Goal: Information Seeking & Learning: Learn about a topic

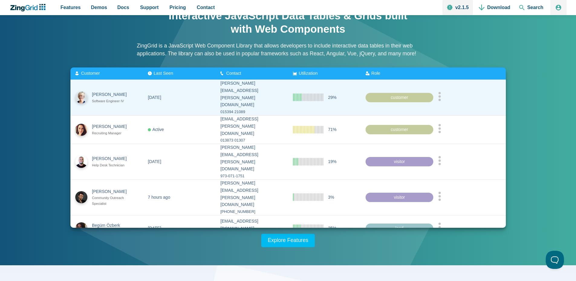
scroll to position [30, 0]
click at [388, 93] on div "customer" at bounding box center [400, 98] width 68 height 10
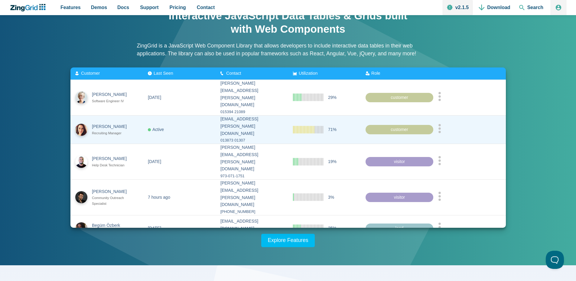
click at [387, 125] on div "customer" at bounding box center [400, 130] width 68 height 10
click at [441, 124] on circle "App Content" at bounding box center [439, 125] width 2 height 2
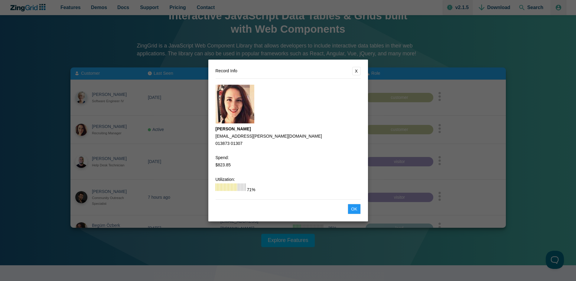
click at [357, 67] on button "X" at bounding box center [356, 71] width 8 height 8
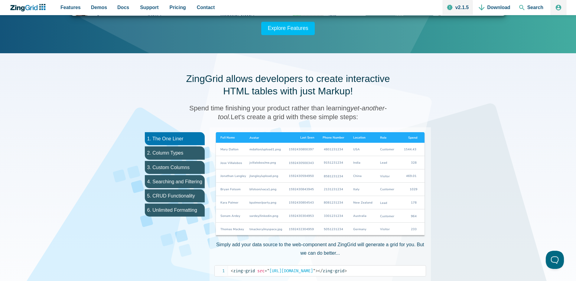
scroll to position [333, 0]
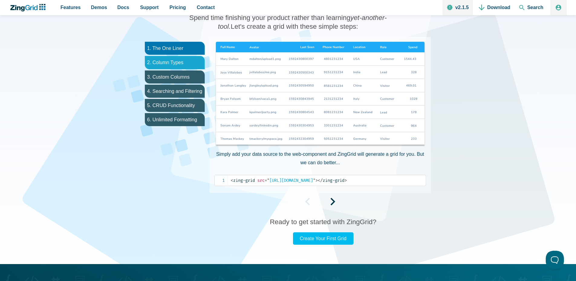
click at [170, 60] on li "2. Column Types" at bounding box center [175, 62] width 60 height 13
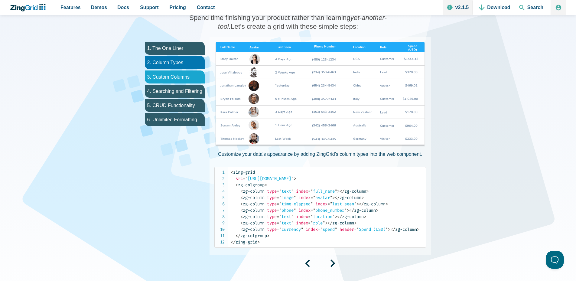
click at [170, 72] on li "3. Custom Columns" at bounding box center [175, 76] width 60 height 13
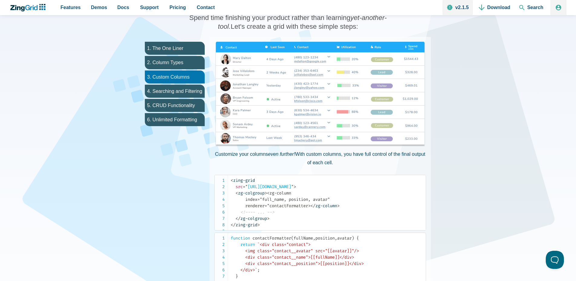
click at [288, 83] on img "App Content" at bounding box center [320, 95] width 212 height 106
click at [171, 93] on li "4. Searching and Filtering" at bounding box center [175, 91] width 60 height 13
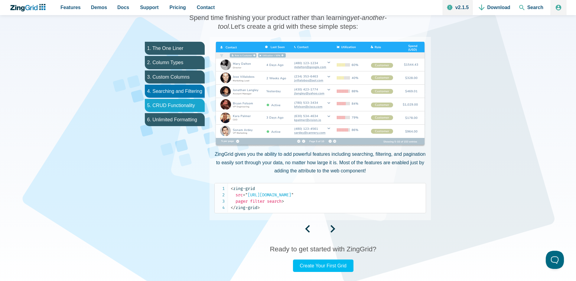
click at [174, 105] on li "5. CRUD Functionality" at bounding box center [175, 105] width 60 height 13
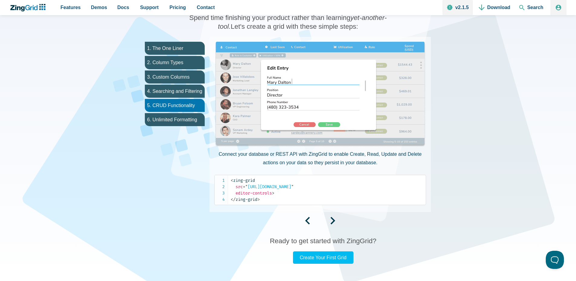
click at [337, 125] on img "App Content" at bounding box center [320, 95] width 212 height 106
click at [328, 123] on img "App Content" at bounding box center [320, 95] width 212 height 106
click at [313, 120] on img "App Content" at bounding box center [320, 95] width 212 height 106
click at [302, 126] on img "App Content" at bounding box center [320, 95] width 212 height 106
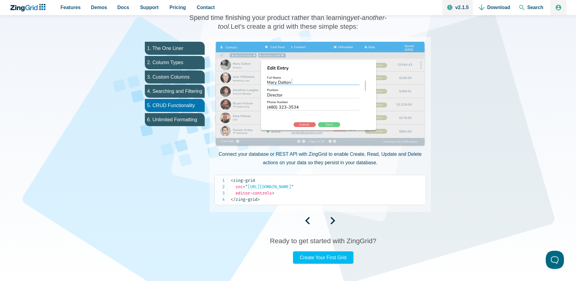
click at [389, 110] on img "App Content" at bounding box center [320, 95] width 212 height 106
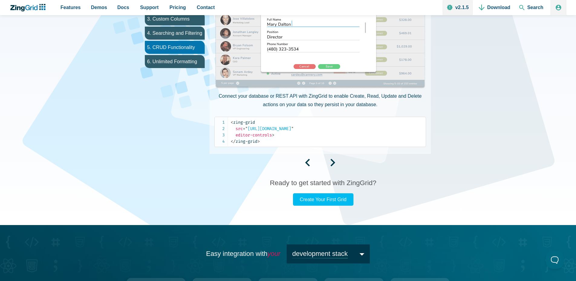
scroll to position [393, 0]
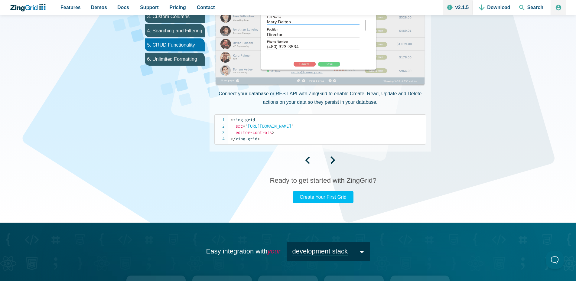
click at [329, 162] on div "App Content" at bounding box center [320, 161] width 221 height 10
click at [334, 161] on span "App Content" at bounding box center [332, 162] width 5 height 5
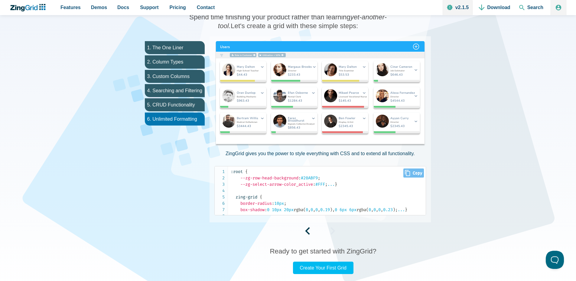
scroll to position [333, 0]
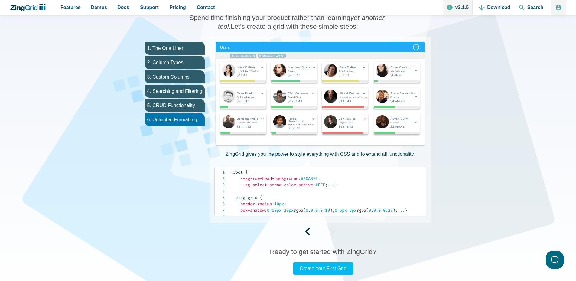
click at [282, 112] on img "App Content" at bounding box center [320, 95] width 212 height 106
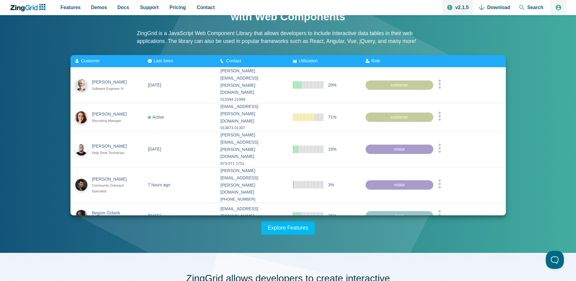
scroll to position [0, 0]
